Goal: Book appointment/travel/reservation

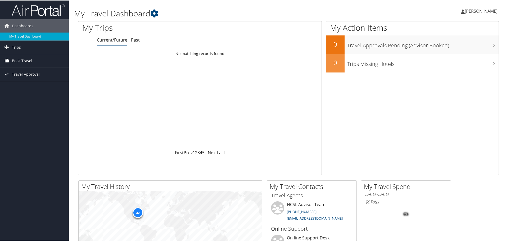
click at [24, 60] on span "Book Travel" at bounding box center [22, 60] width 20 height 13
click at [35, 84] on link "Book/Manage Online Trips" at bounding box center [34, 87] width 69 height 8
